Goal: Navigation & Orientation: Understand site structure

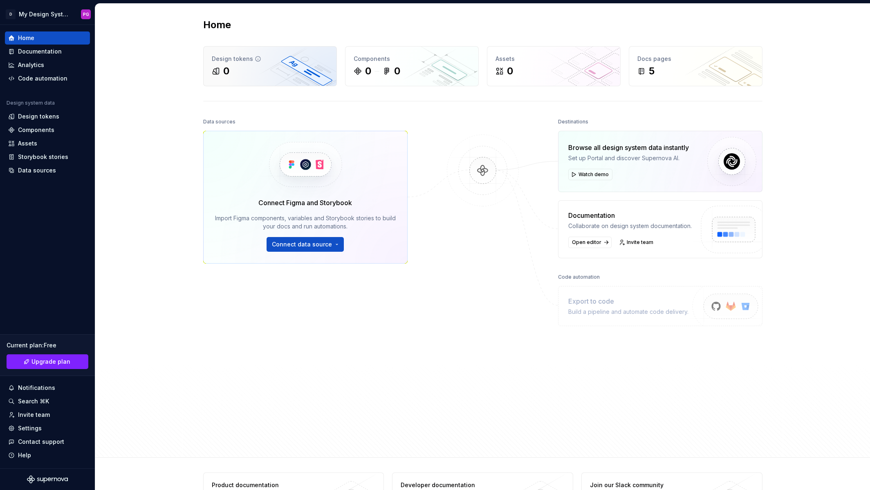
click at [236, 64] on div "Design tokens 0" at bounding box center [269, 66] width 133 height 39
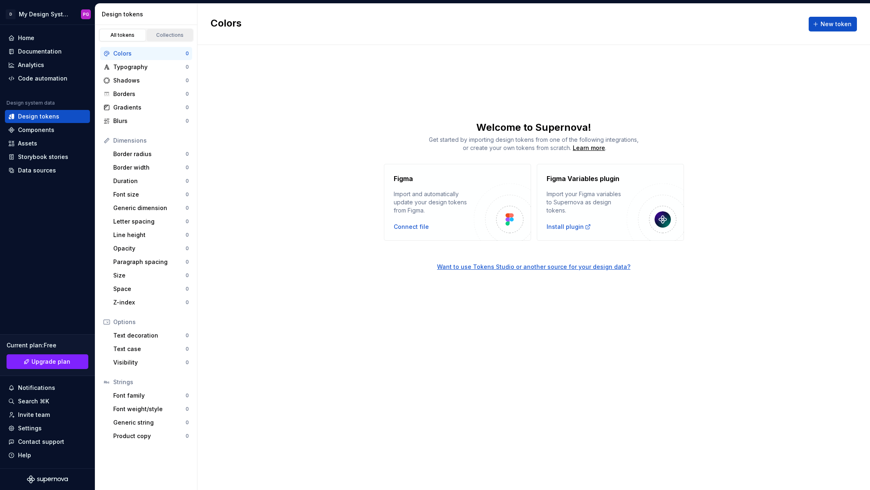
click at [161, 31] on link "Collections" at bounding box center [170, 35] width 47 height 12
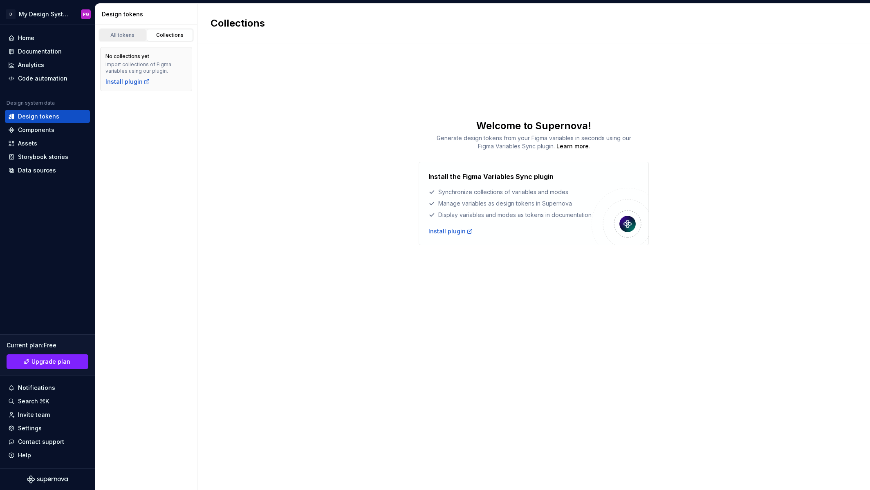
click at [122, 36] on div "All tokens" at bounding box center [122, 35] width 41 height 7
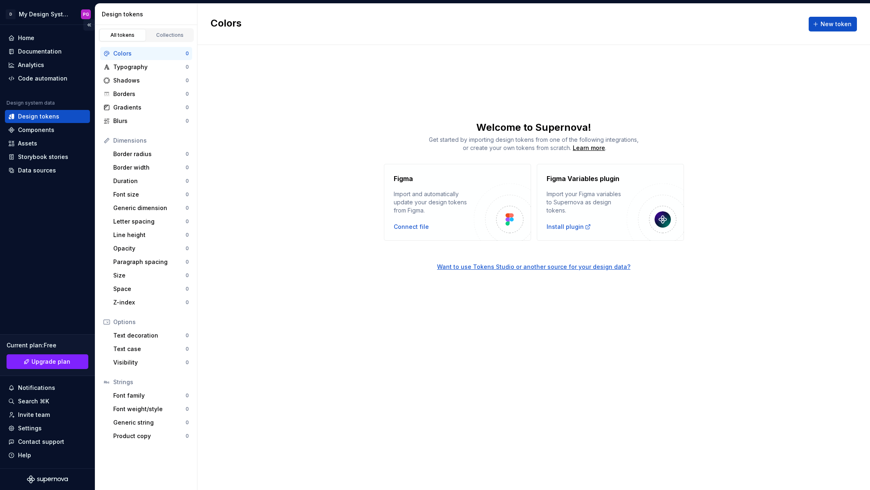
click at [91, 24] on button "Collapse sidebar" at bounding box center [88, 24] width 11 height 11
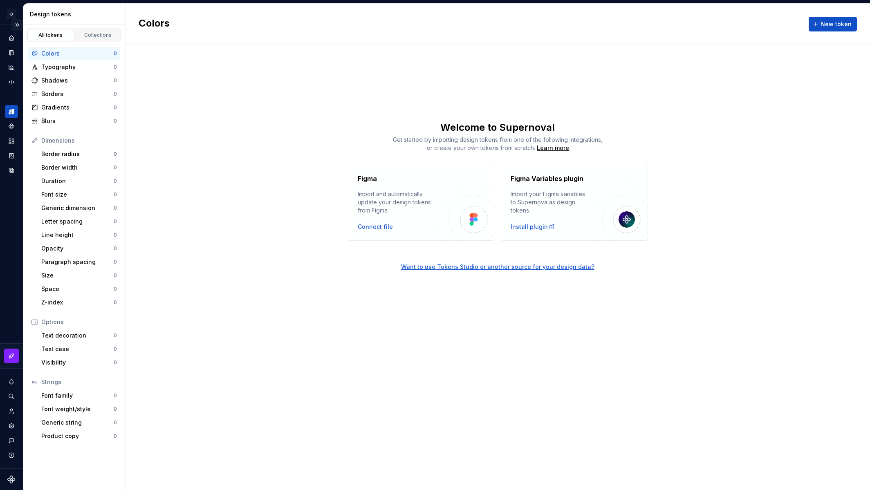
click at [16, 24] on button "Expand sidebar" at bounding box center [16, 24] width 11 height 11
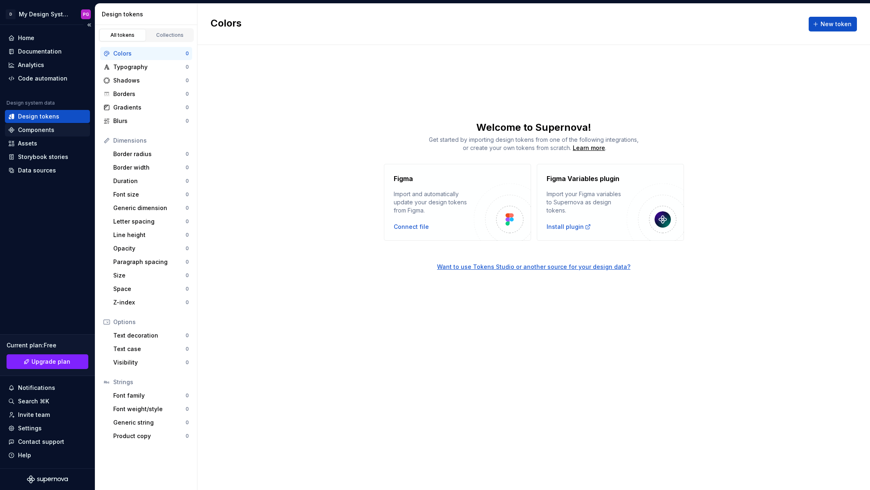
click at [45, 128] on div "Components" at bounding box center [36, 130] width 36 height 8
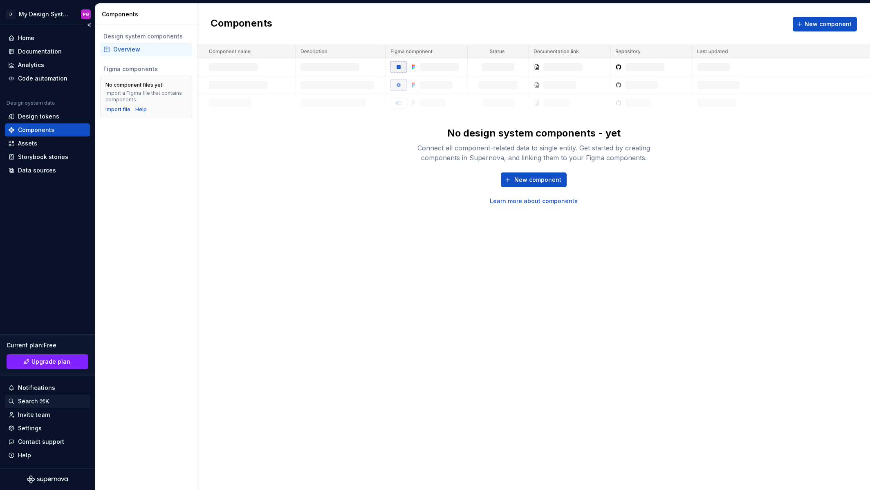
click at [39, 399] on div "Search ⌘K" at bounding box center [33, 401] width 31 height 8
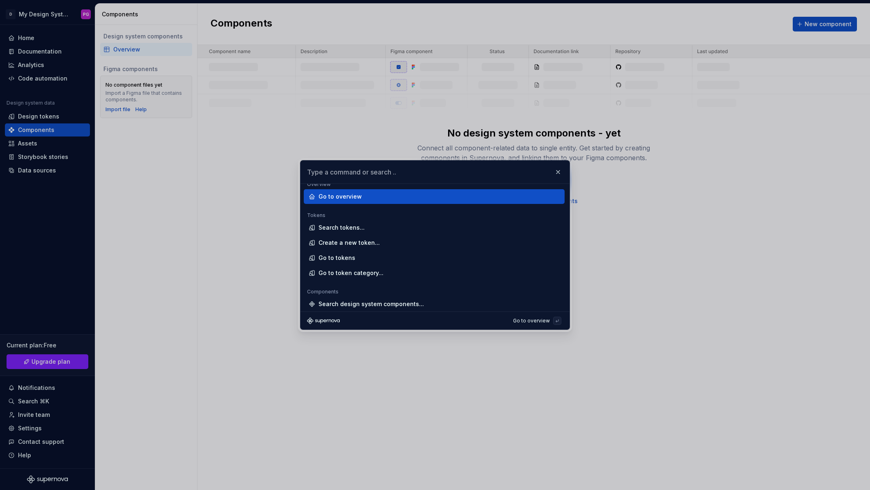
scroll to position [7, 0]
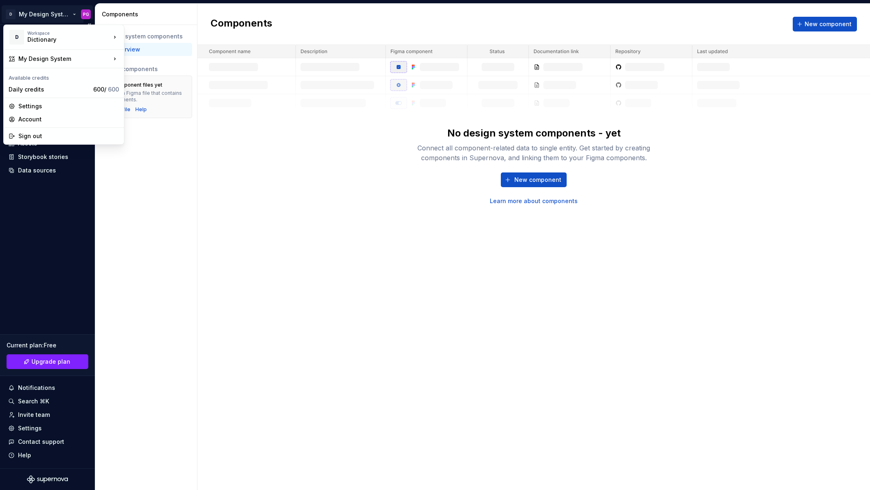
click at [44, 12] on html "D My Design System PG Home Documentation Analytics Code automation Design syste…" at bounding box center [435, 245] width 870 height 490
click at [41, 57] on div "My Design System" at bounding box center [64, 59] width 92 height 8
click at [156, 59] on div "My Design System" at bounding box center [179, 60] width 85 height 8
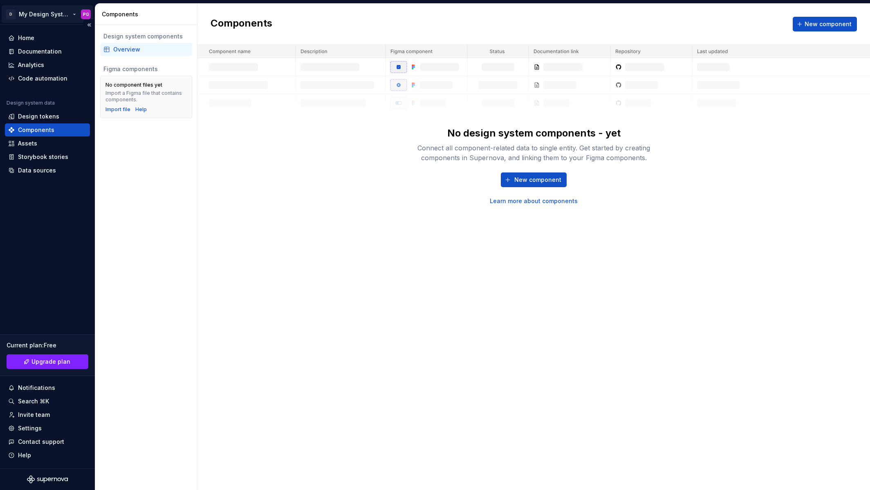
click at [45, 12] on html "D My Design System PG Home Documentation Analytics Code automation Design syste…" at bounding box center [435, 245] width 870 height 490
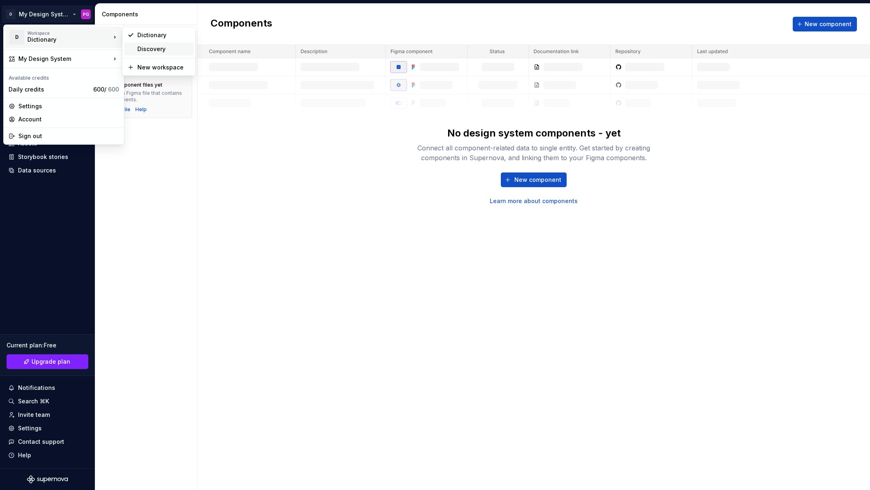
click at [146, 47] on div "Discovery" at bounding box center [163, 49] width 53 height 8
